Goal: Information Seeking & Learning: Understand process/instructions

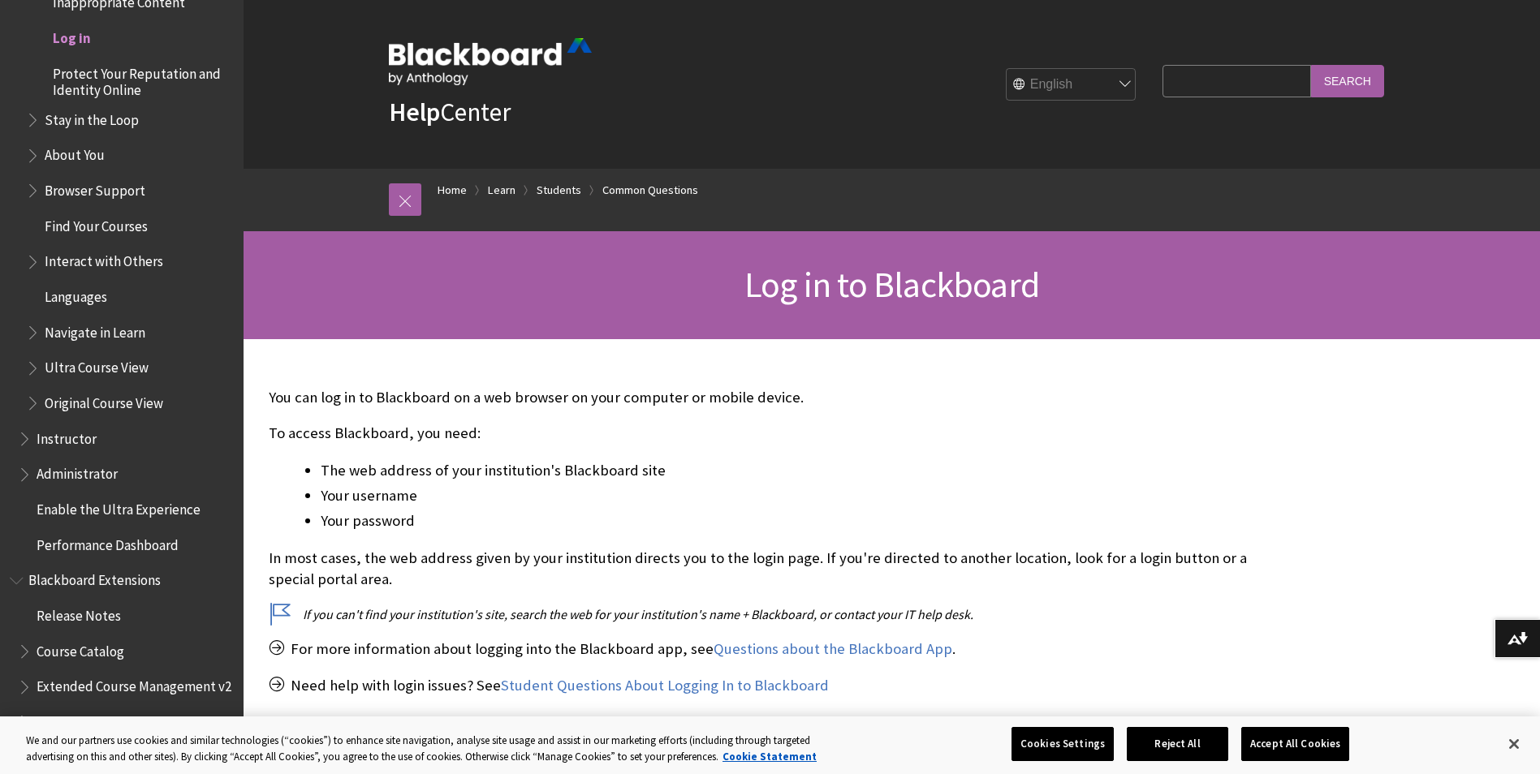
click at [796, 292] on span "Log in to Blackboard" at bounding box center [891, 284] width 295 height 45
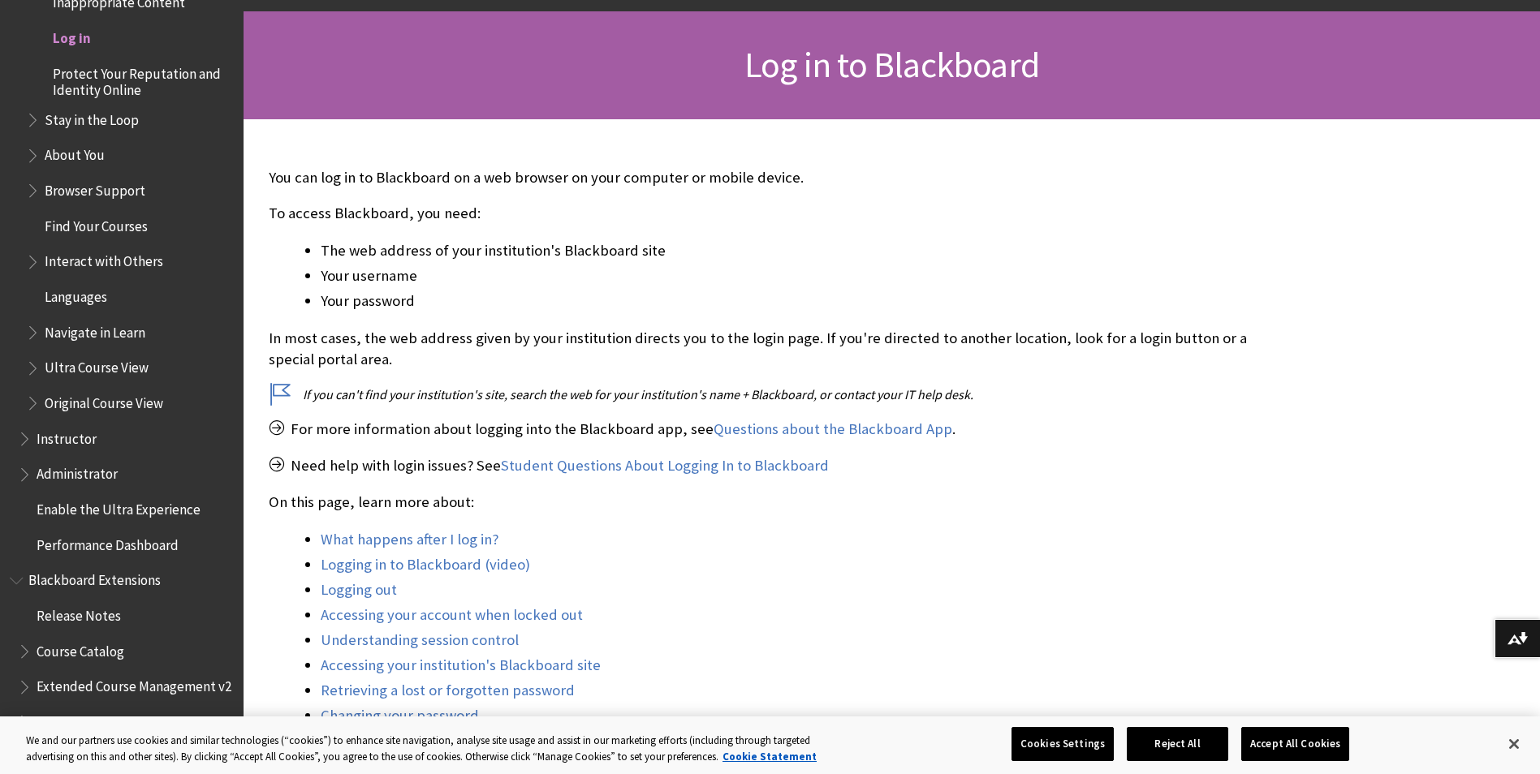
scroll to position [244, 0]
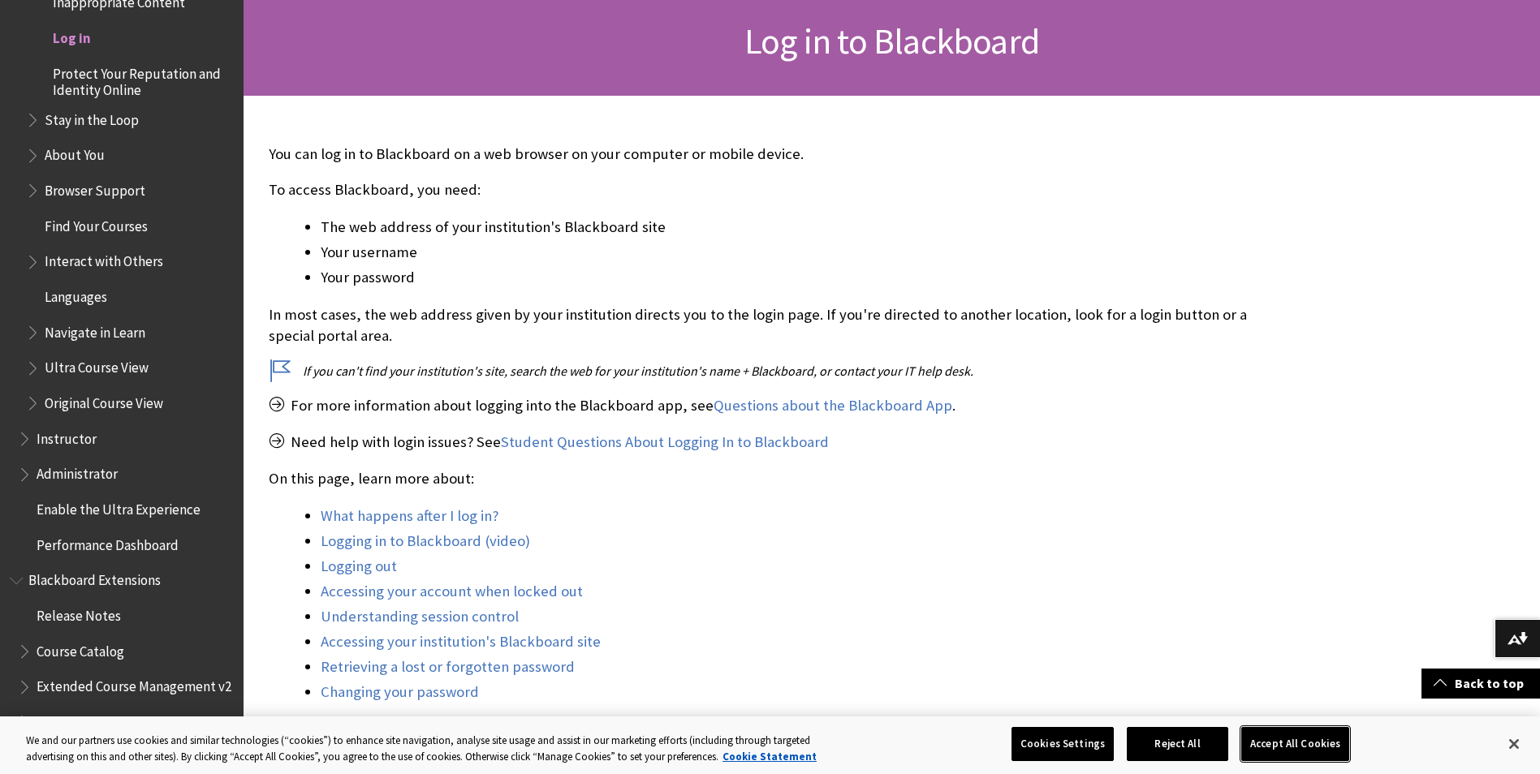
click at [1278, 746] on button "Accept All Cookies" at bounding box center [1295, 744] width 108 height 34
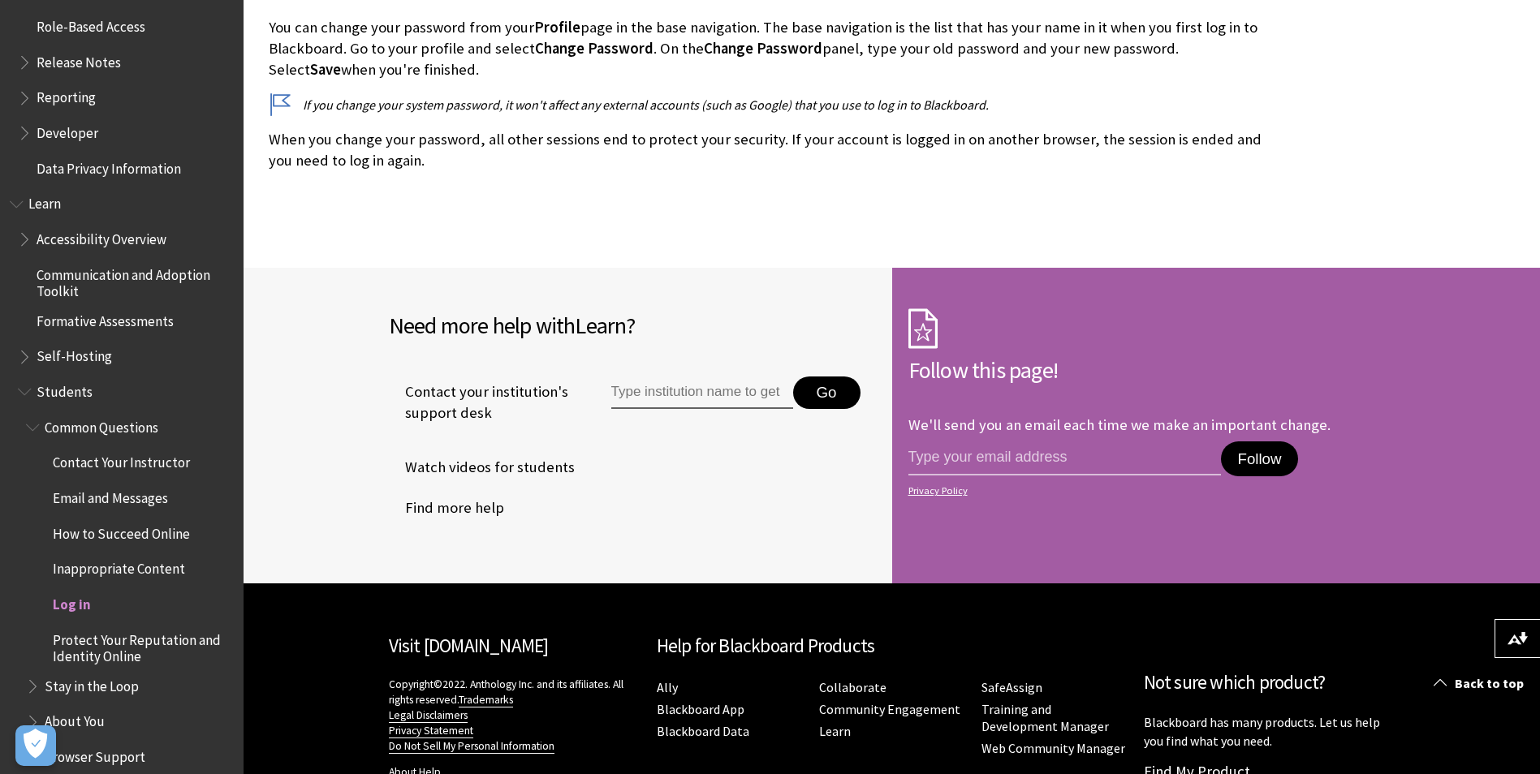
scroll to position [1208, 0]
click at [71, 599] on span "Log in" at bounding box center [72, 604] width 38 height 22
click at [71, 612] on span "Log in" at bounding box center [72, 604] width 38 height 22
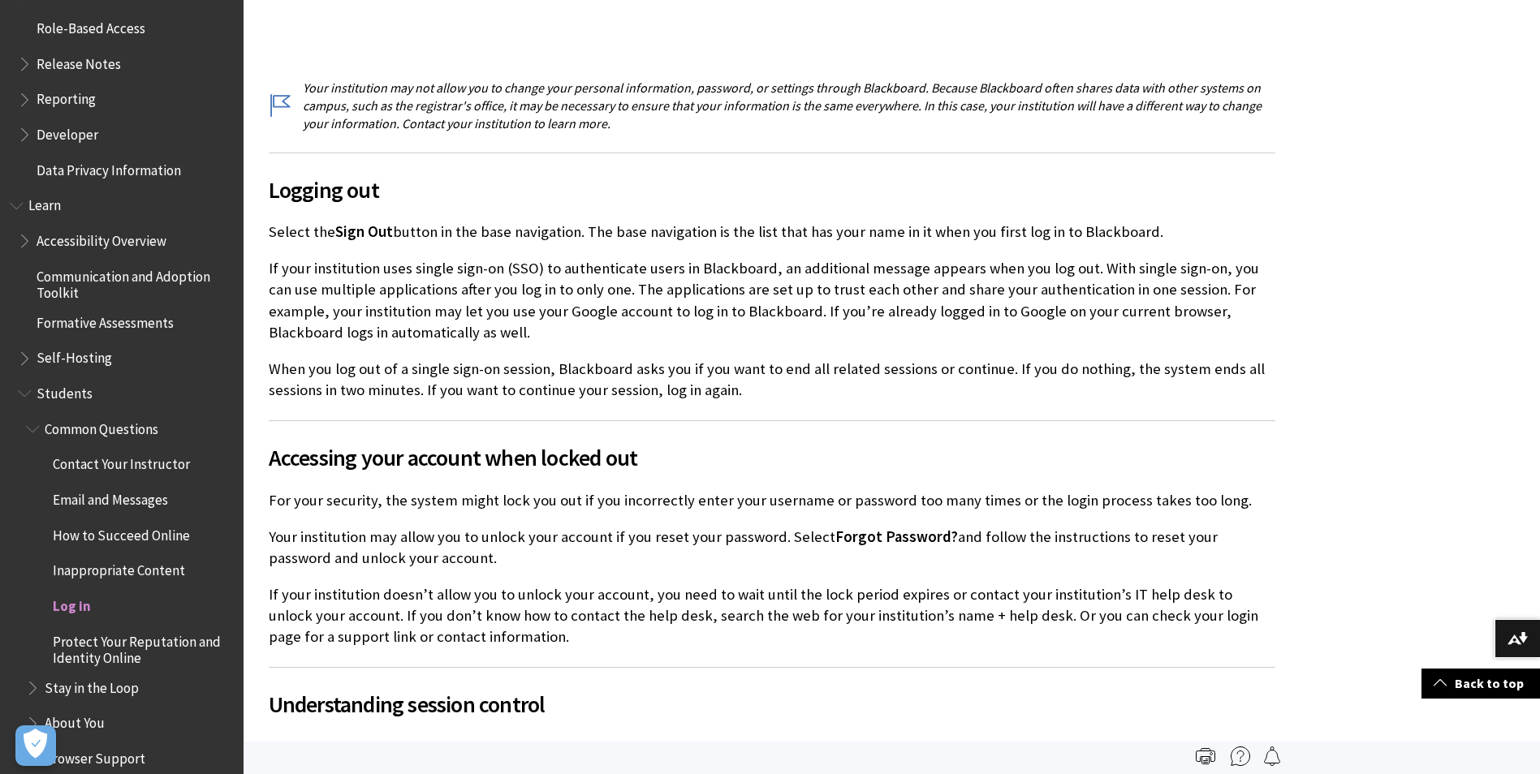
scroll to position [0, 0]
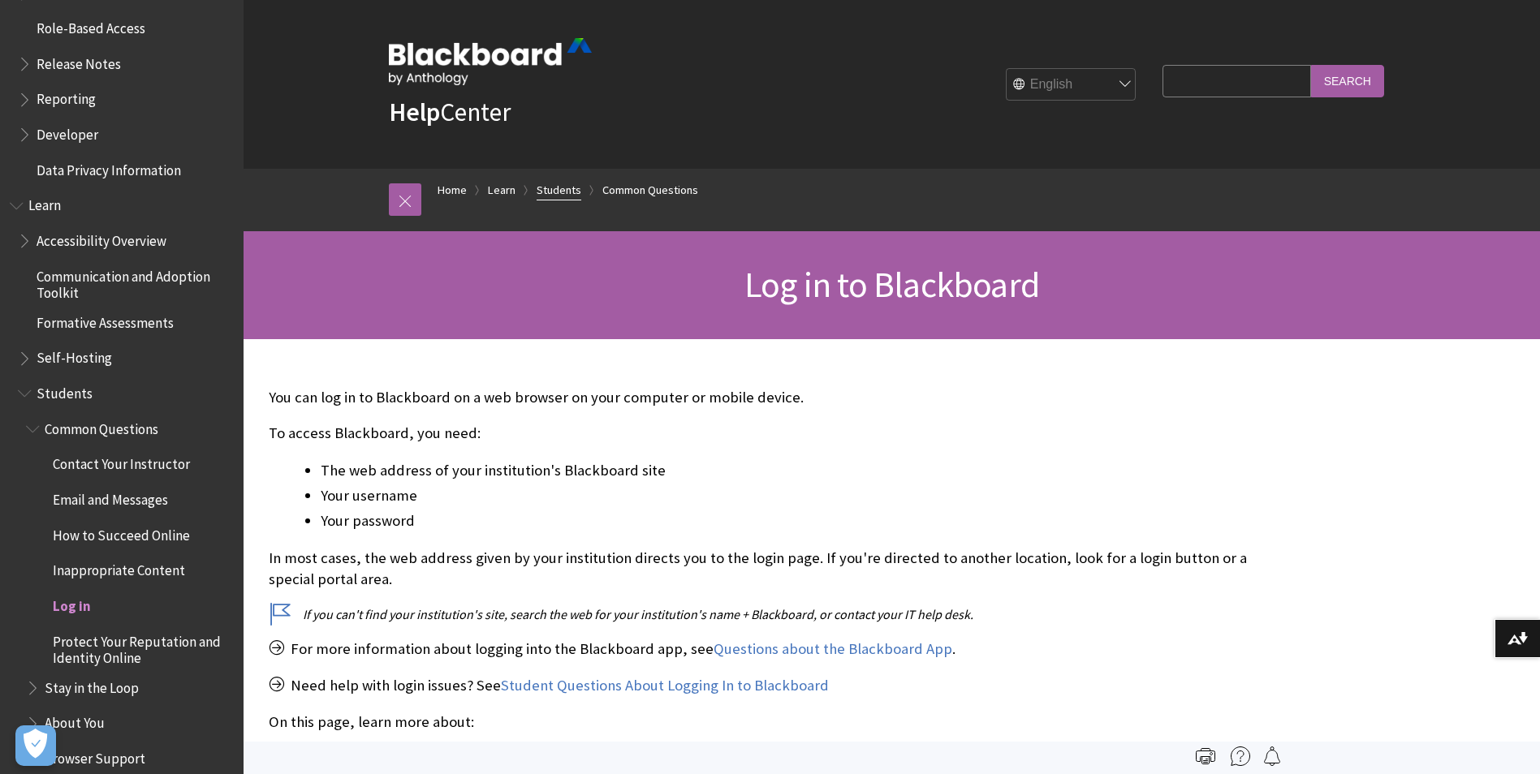
click at [553, 197] on link "Students" at bounding box center [559, 190] width 45 height 20
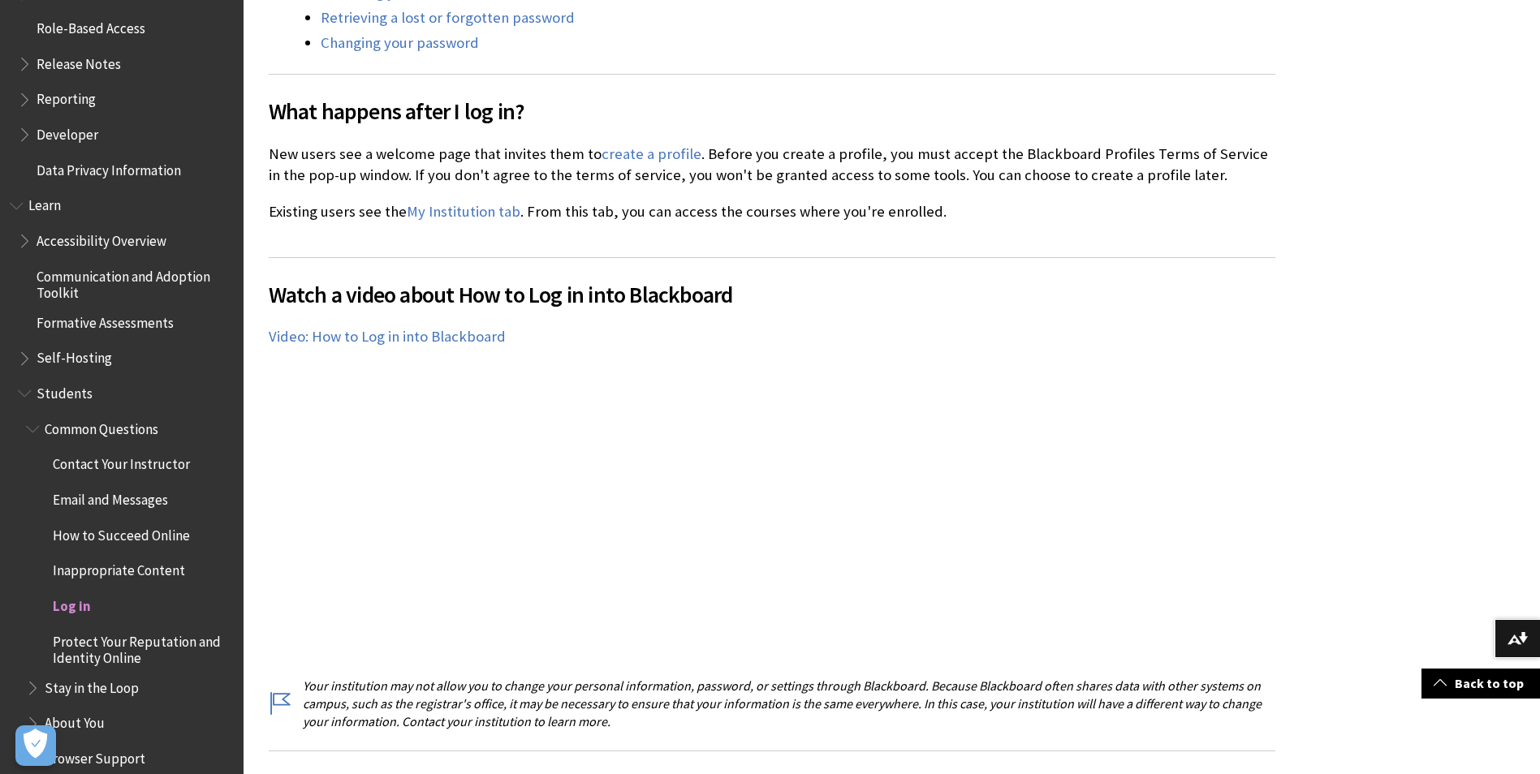
scroll to position [974, 0]
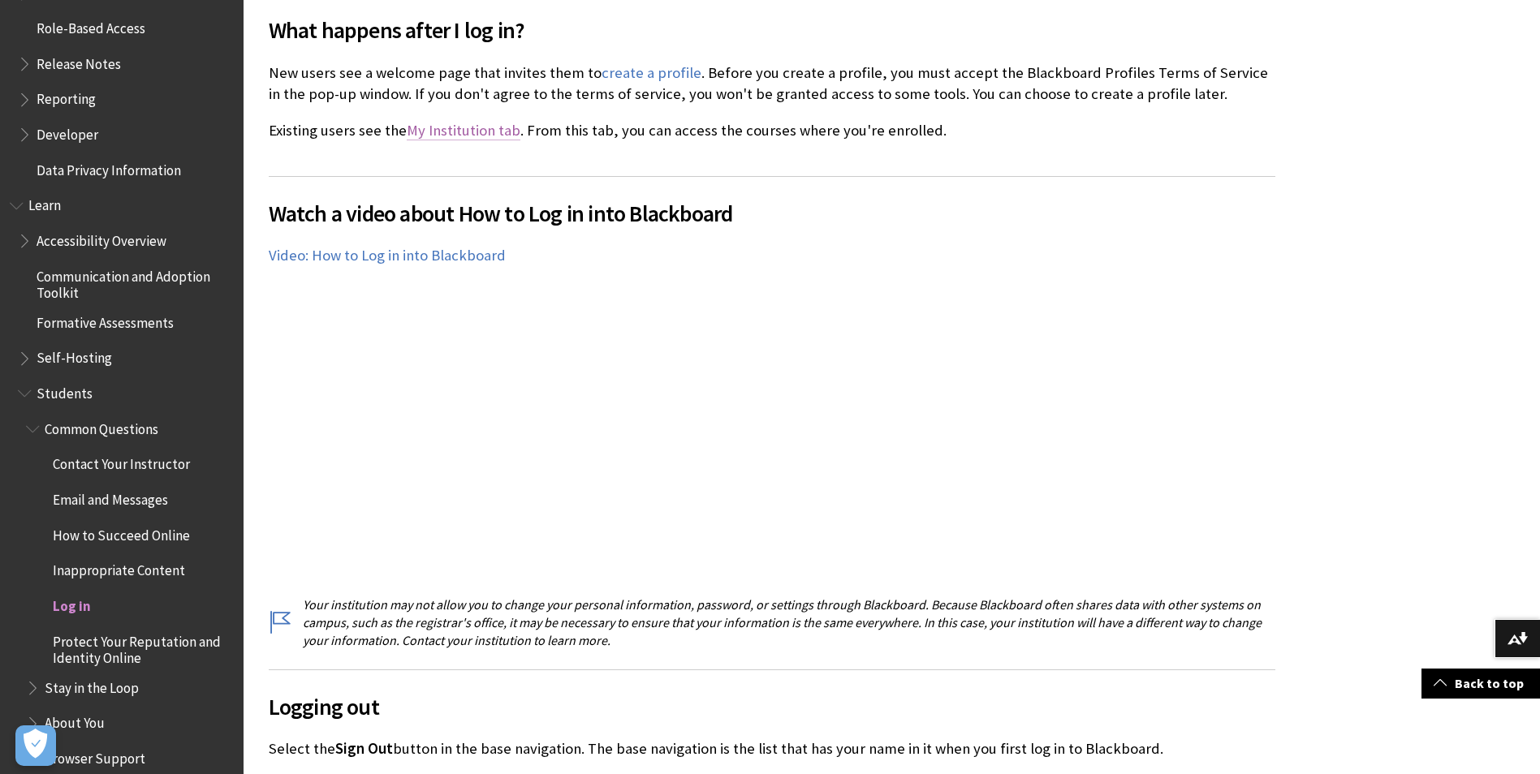
click at [451, 132] on link "My Institution tab" at bounding box center [464, 130] width 114 height 19
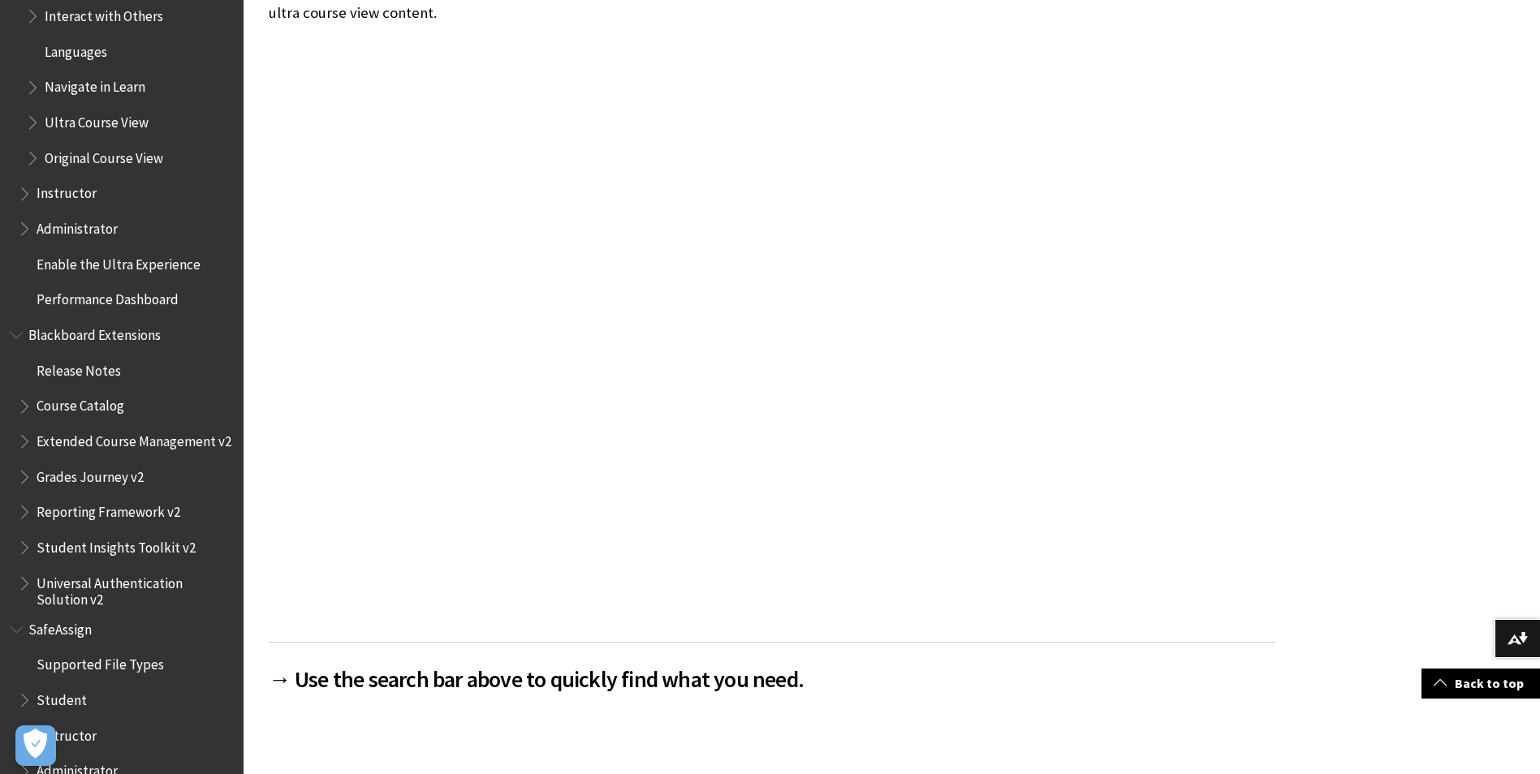
scroll to position [1838, 0]
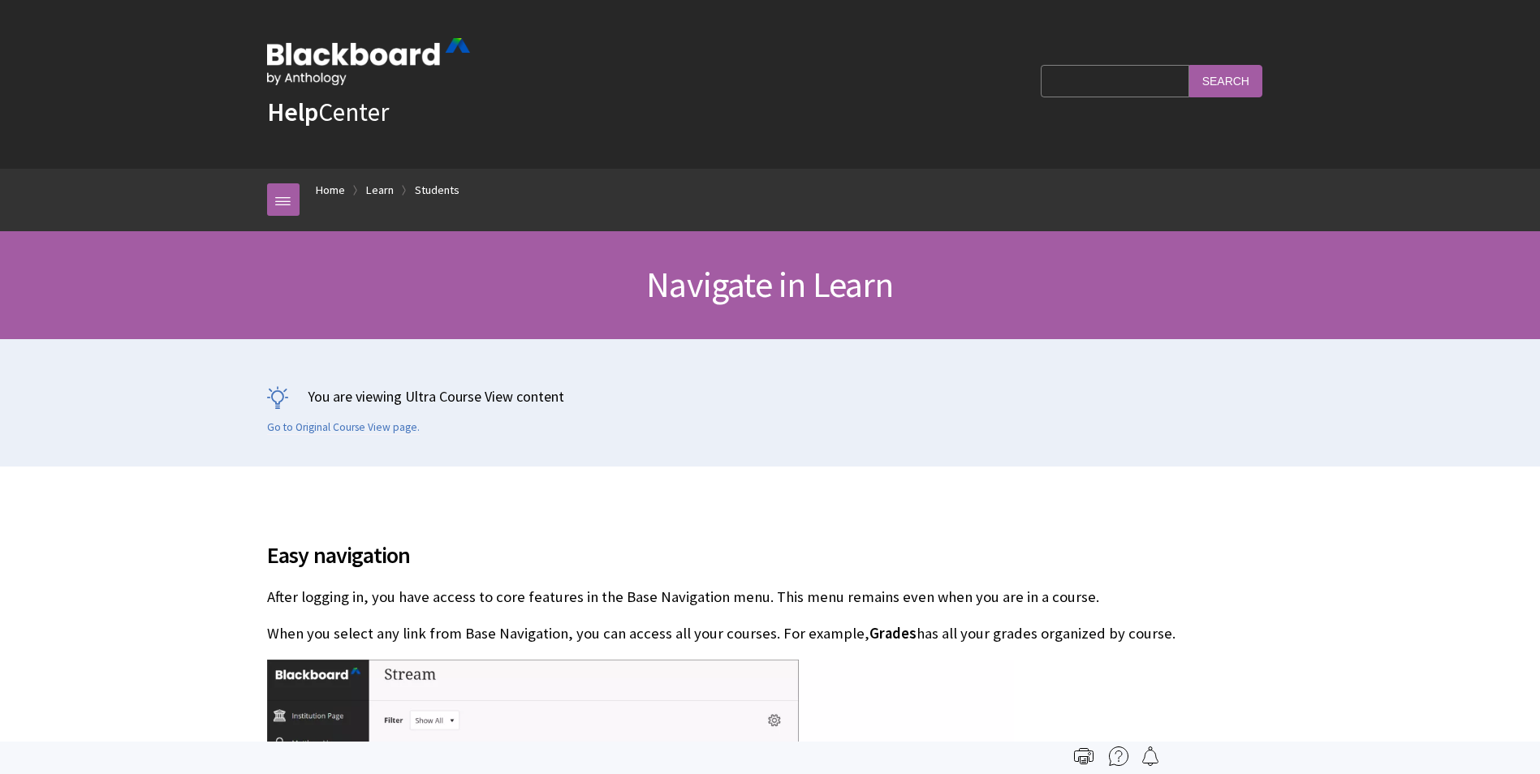
scroll to position [1848, 0]
